Goal: Task Accomplishment & Management: Manage account settings

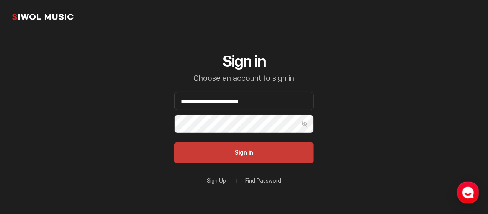
type input "**********"
click at [302, 127] on button "Show Password" at bounding box center [304, 124] width 18 height 18
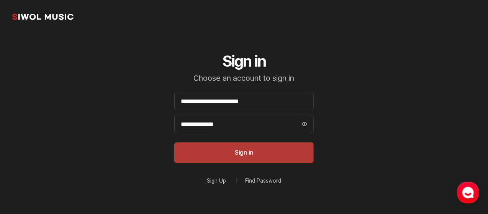
click at [292, 155] on button "Sign in" at bounding box center [243, 152] width 139 height 21
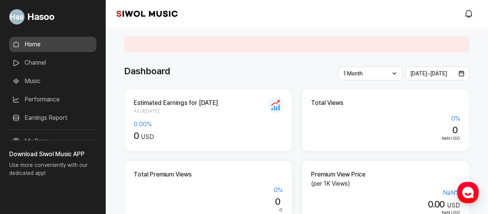
click at [275, 4] on div "Siwol Music modal.notifications" at bounding box center [297, 14] width 382 height 28
